Goal: Understand process/instructions: Learn how to perform a task or action

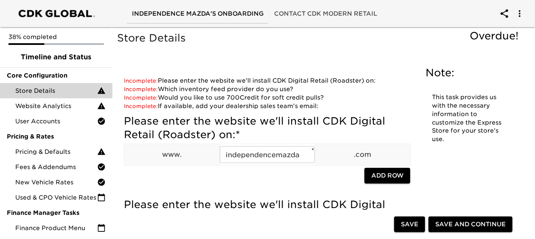
click at [144, 16] on span "Independence Mazda's Onboarding" at bounding box center [198, 13] width 132 height 11
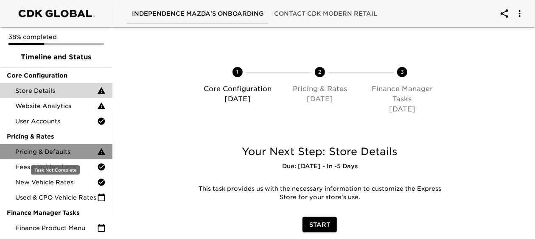
click at [52, 159] on div "Pricing & Defaults" at bounding box center [56, 151] width 112 height 15
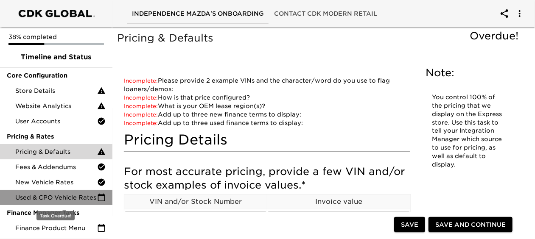
click at [47, 201] on span "Used & CPO Vehicle Rates" at bounding box center [56, 197] width 82 height 8
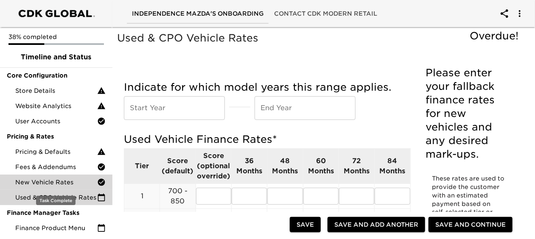
click at [42, 184] on span "New Vehicle Rates" at bounding box center [56, 182] width 82 height 8
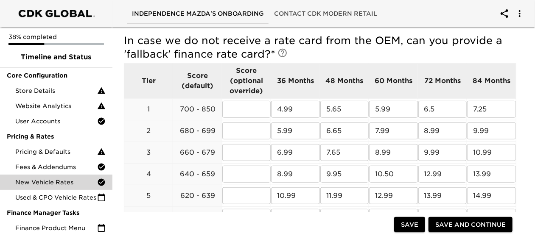
scroll to position [289, 0]
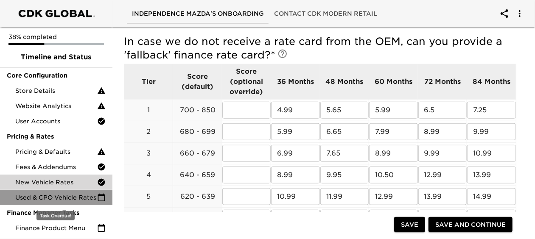
click at [61, 196] on span "Used & CPO Vehicle Rates" at bounding box center [56, 197] width 82 height 8
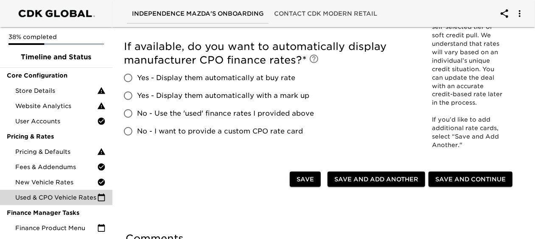
scroll to position [297, 0]
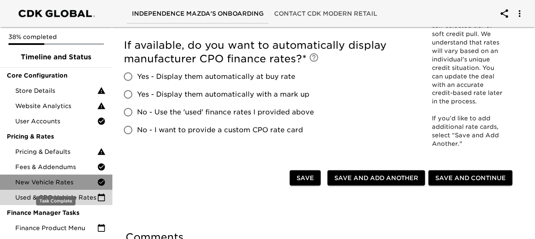
click at [64, 182] on span "New Vehicle Rates" at bounding box center [56, 182] width 82 height 8
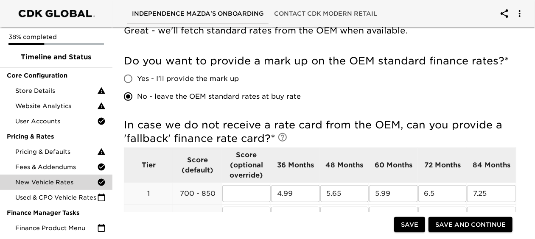
scroll to position [206, 0]
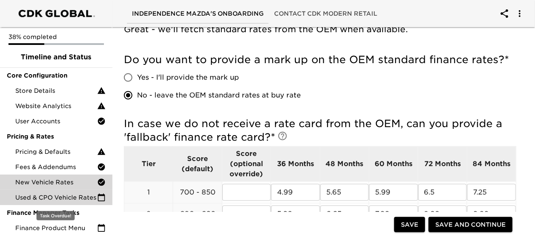
click at [76, 197] on span "Used & CPO Vehicle Rates" at bounding box center [56, 197] width 82 height 8
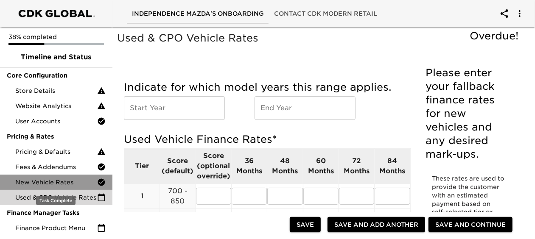
click at [76, 183] on span "New Vehicle Rates" at bounding box center [56, 182] width 82 height 8
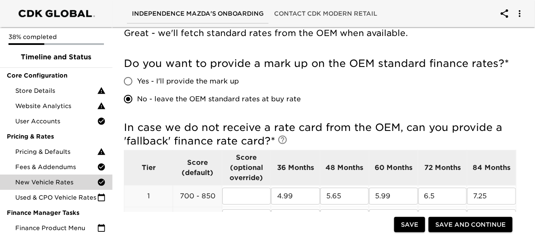
scroll to position [216, 0]
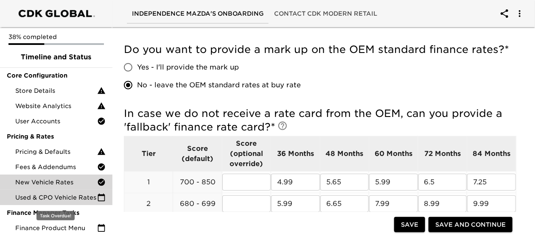
click at [47, 196] on span "Used & CPO Vehicle Rates" at bounding box center [56, 197] width 82 height 8
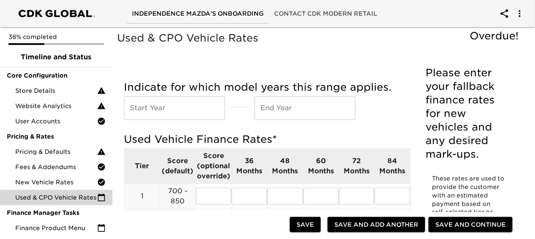
click at [382, 123] on div "Indicate for which model years this range applies. Start Year Start Year End Ye…" at bounding box center [267, 102] width 286 height 52
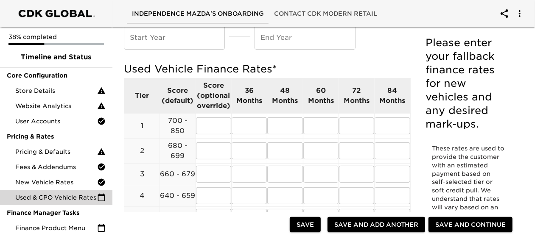
scroll to position [70, 0]
click at [389, 73] on h5 "Used Vehicle Finance Rates *" at bounding box center [267, 70] width 286 height 14
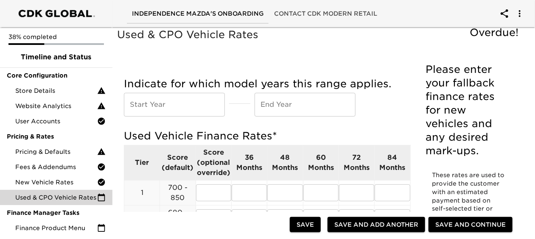
scroll to position [0, 0]
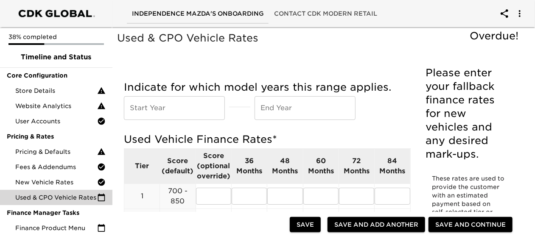
click at [229, 94] on div "Indicate for which model years this range applies. Start Year Start Year End Ye…" at bounding box center [267, 100] width 286 height 39
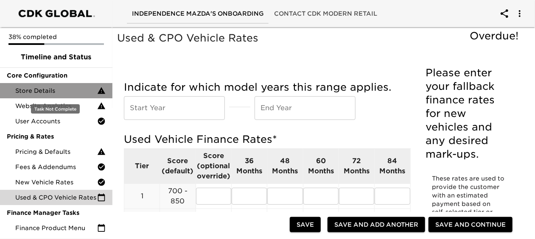
click at [48, 87] on span "Store Details" at bounding box center [56, 91] width 82 height 8
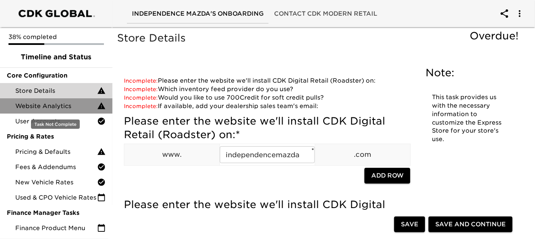
click at [29, 107] on span "Website Analytics" at bounding box center [56, 106] width 82 height 8
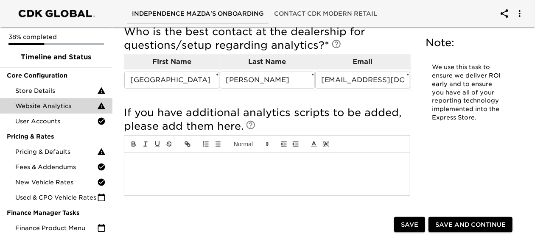
scroll to position [180, 0]
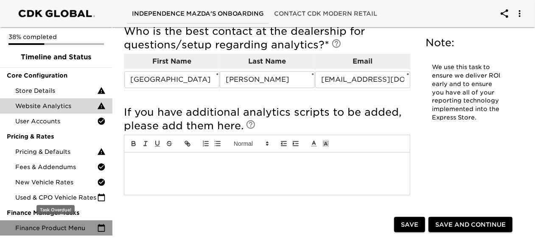
click at [44, 231] on span "Finance Product Menu" at bounding box center [56, 228] width 82 height 8
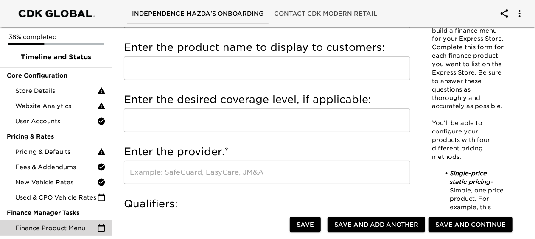
scroll to position [92, 0]
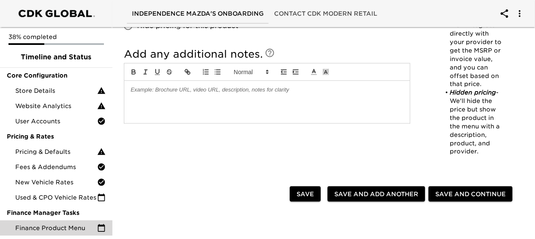
scroll to position [520, 0]
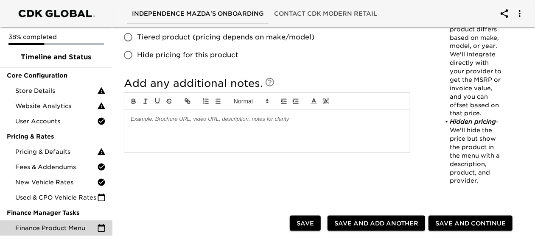
scroll to position [490, 0]
